Goal: Task Accomplishment & Management: Use online tool/utility

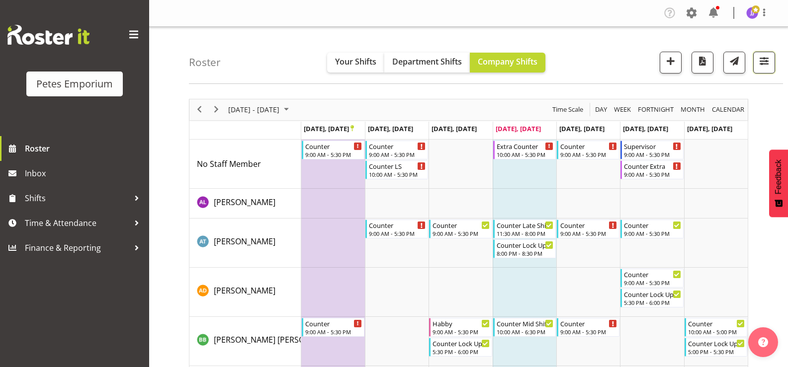
click at [767, 69] on button "button" at bounding box center [764, 63] width 22 height 22
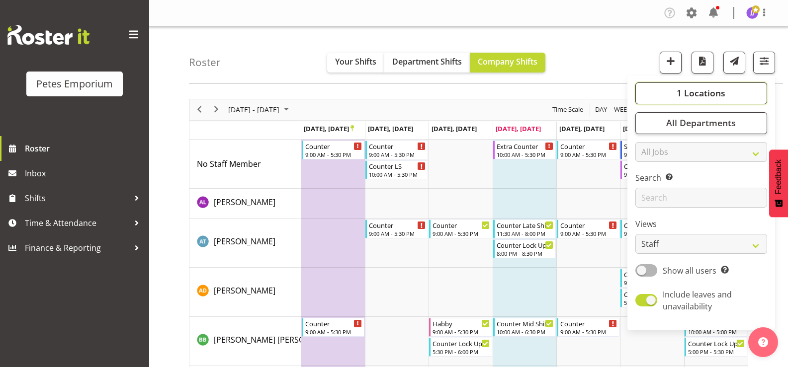
click at [667, 96] on button "1 Locations" at bounding box center [701, 94] width 132 height 22
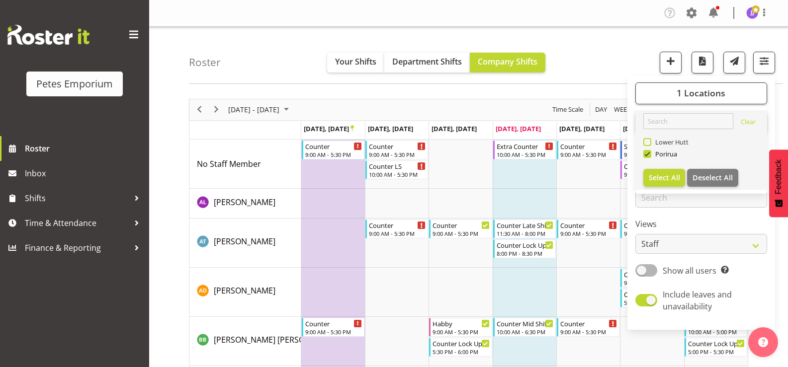
click at [647, 141] on span at bounding box center [647, 142] width 8 height 8
click at [647, 141] on input "Lower Hutt" at bounding box center [646, 142] width 6 height 6
checkbox input "true"
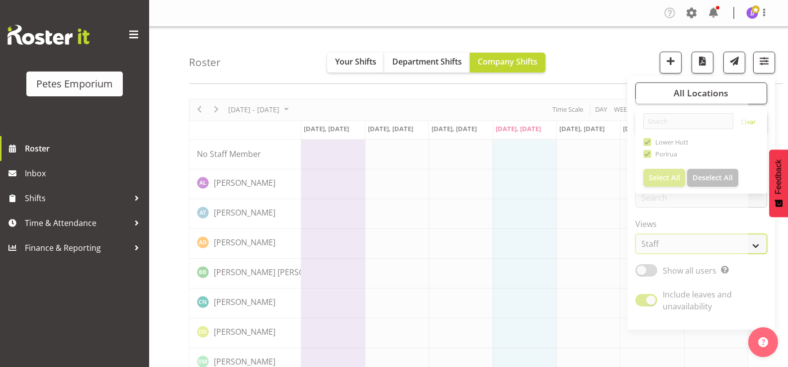
drag, startPoint x: 757, startPoint y: 245, endPoint x: 754, endPoint y: 253, distance: 8.8
click at [757, 245] on select "Staff Role Shift - Horizontal Shift - Vertical Staff - Location" at bounding box center [701, 244] width 132 height 20
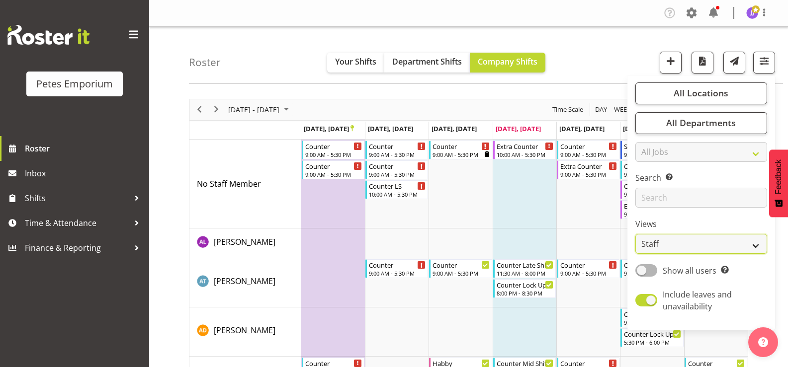
select select "shift"
click at [636, 234] on select "Staff Role Shift - Horizontal Shift - Vertical Staff - Location" at bounding box center [701, 244] width 132 height 20
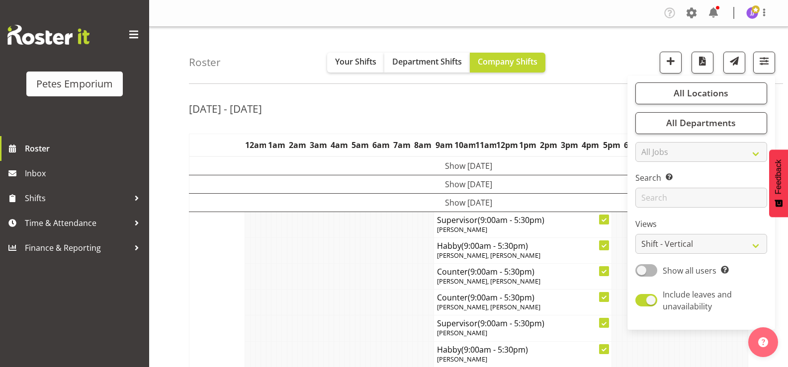
click at [340, 273] on td at bounding box center [341, 277] width 5 height 26
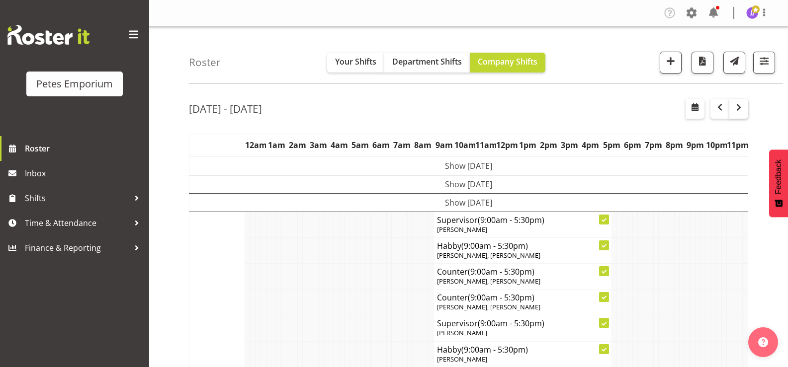
click at [742, 109] on span "button" at bounding box center [739, 107] width 12 height 12
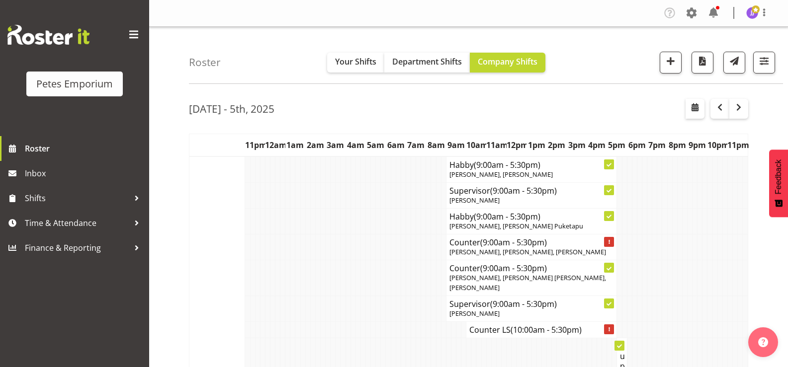
click at [753, 14] on img at bounding box center [752, 13] width 12 height 12
click at [715, 51] on link "Log Out" at bounding box center [722, 52] width 95 height 18
